Goal: Find specific page/section: Find specific page/section

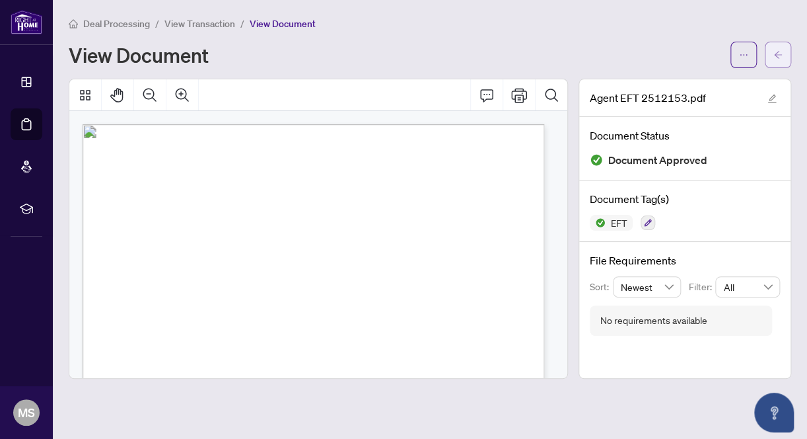
click at [776, 54] on icon "arrow-left" at bounding box center [778, 54] width 9 height 9
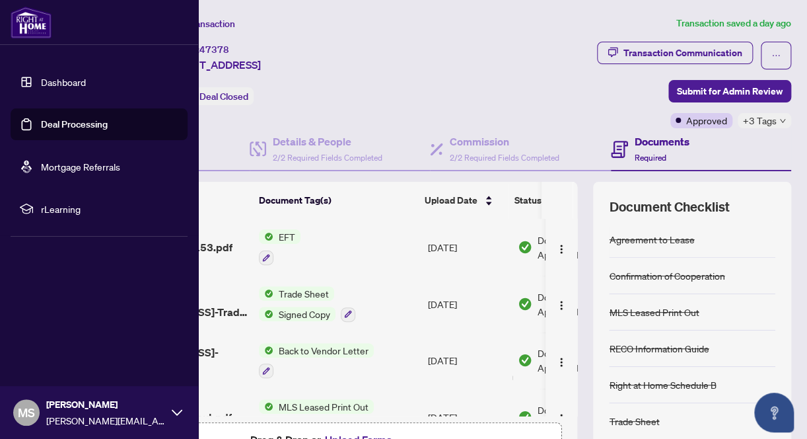
click at [71, 124] on link "Deal Processing" at bounding box center [74, 124] width 67 height 12
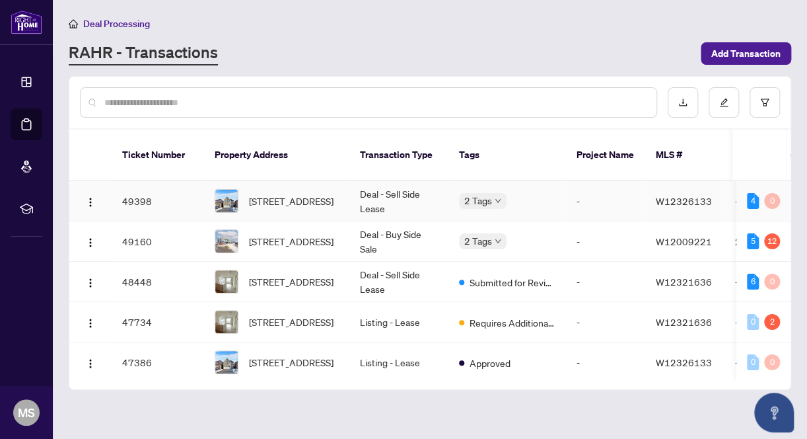
click at [400, 181] on td "Deal - Sell Side Lease" at bounding box center [399, 201] width 99 height 40
